Goal: Browse casually: Explore the website without a specific task or goal

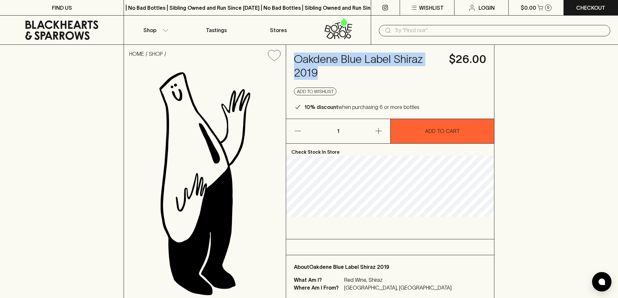
drag, startPoint x: 297, startPoint y: 62, endPoint x: 317, endPoint y: 74, distance: 24.0
click at [317, 74] on h4 "Oakdene Blue Label Shiraz 2019" at bounding box center [367, 66] width 147 height 27
copy h4 "Oakdene Blue Label Shiraz 2019"
